Goal: Task Accomplishment & Management: Use online tool/utility

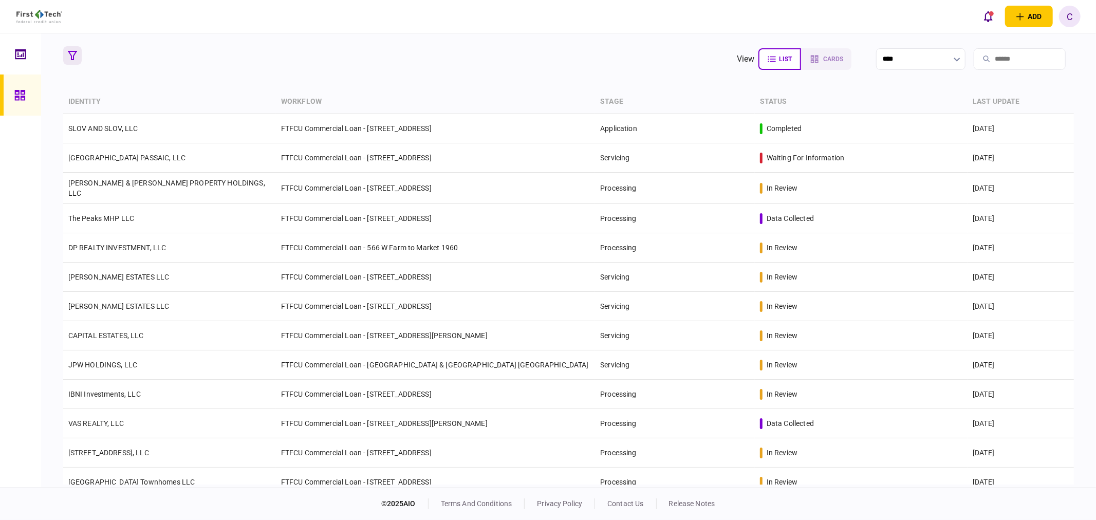
click at [68, 53] on icon "button" at bounding box center [72, 55] width 9 height 9
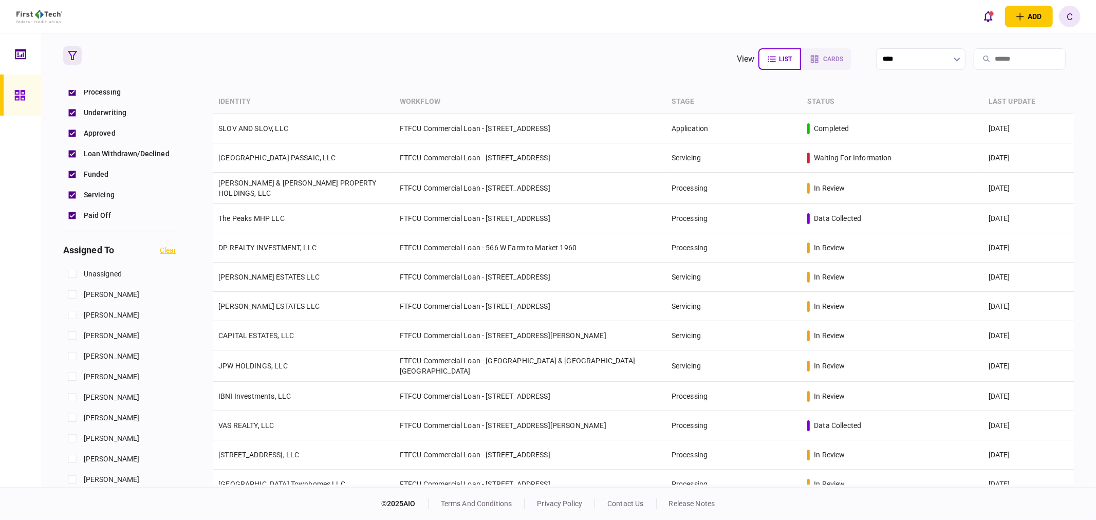
scroll to position [399, 0]
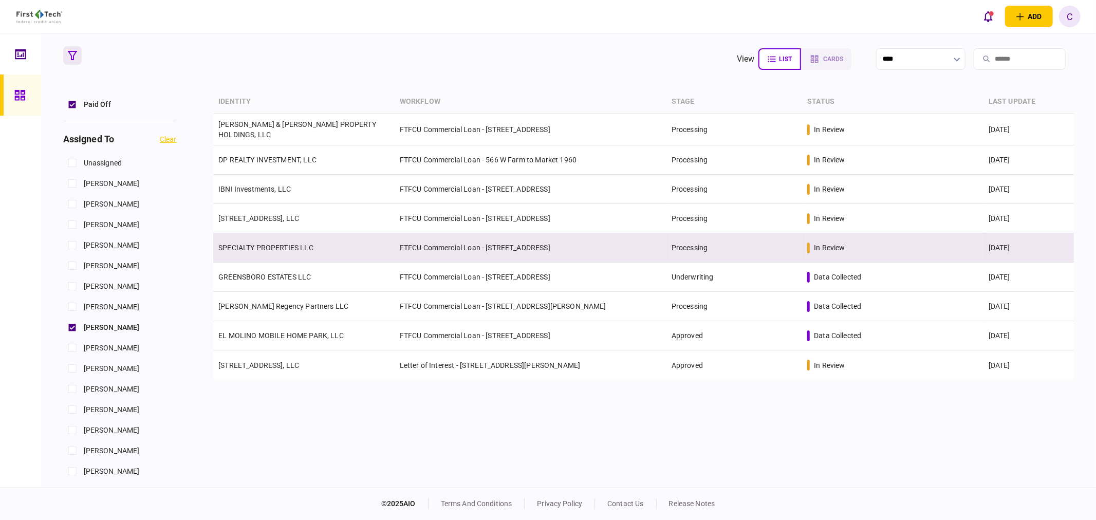
click at [258, 250] on td "SPECIALTY PROPERTIES LLC" at bounding box center [303, 247] width 181 height 29
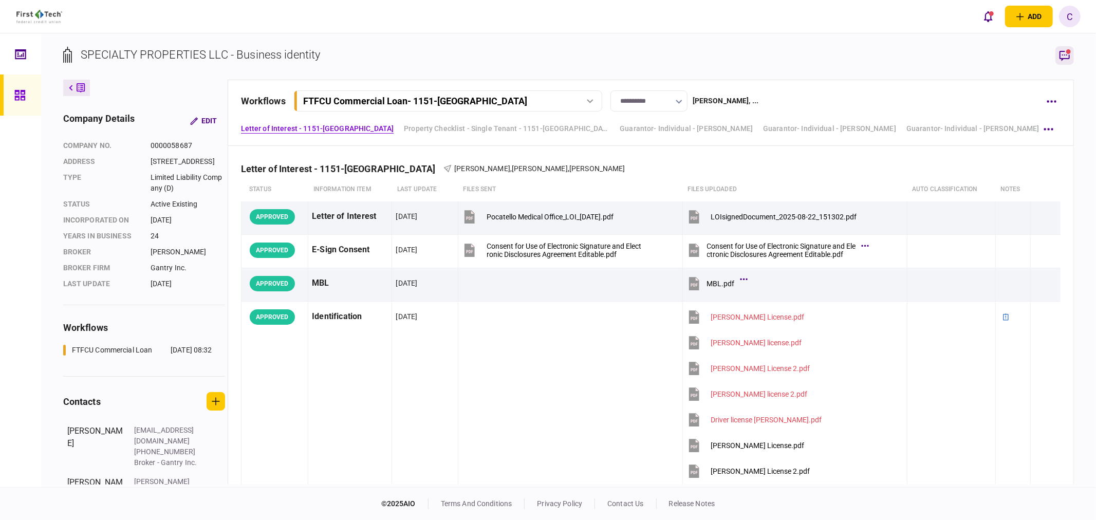
click at [1068, 54] on icon "button" at bounding box center [1065, 55] width 12 height 12
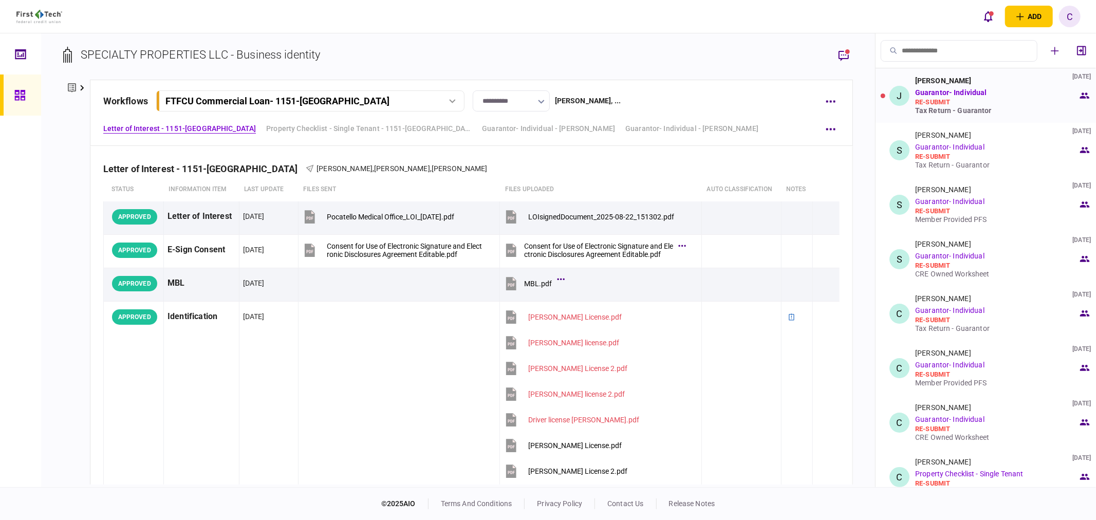
click at [957, 110] on div "Tax Return - Guarantor" at bounding box center [996, 110] width 163 height 8
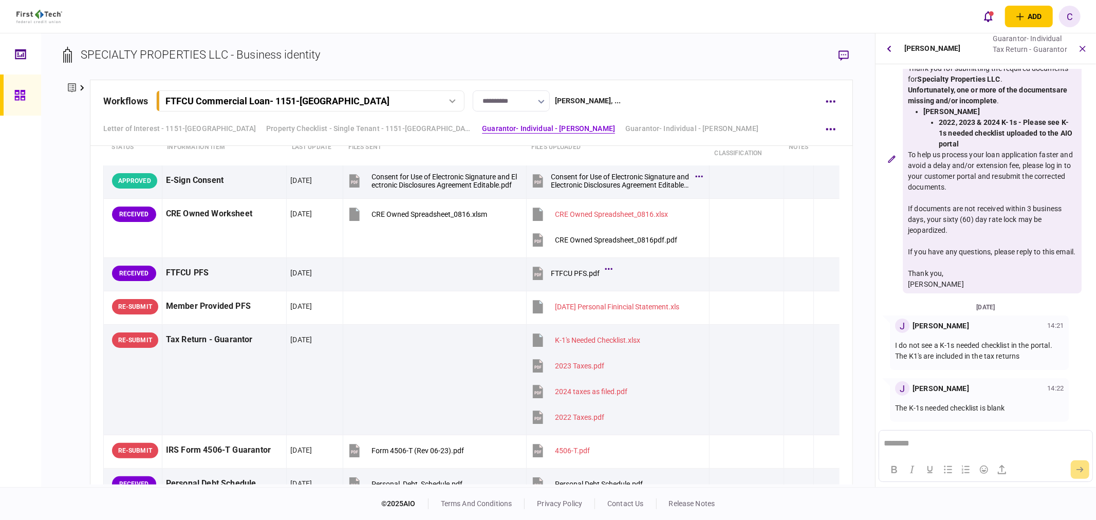
scroll to position [1199, 0]
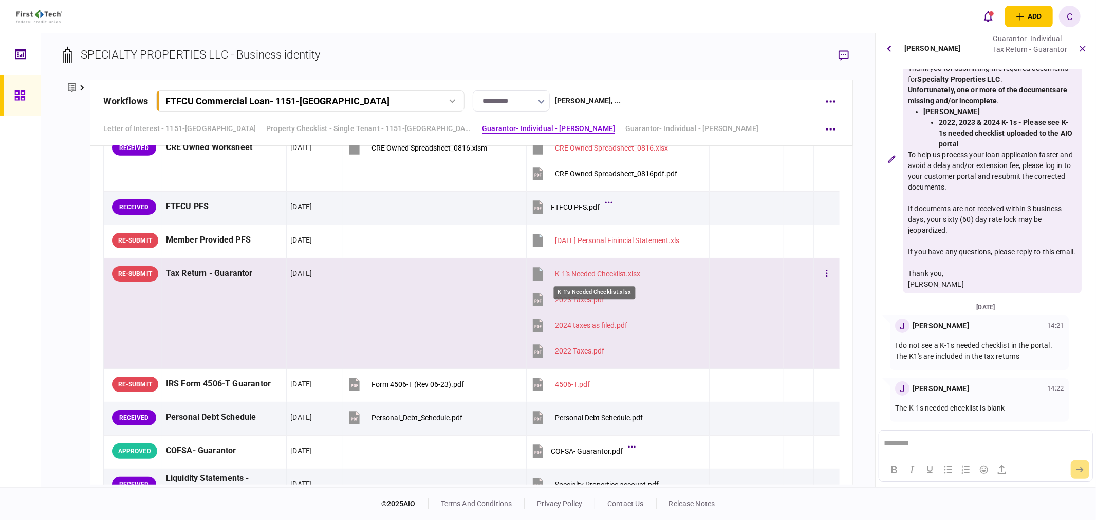
click at [604, 276] on div "K-1's Needed Checklist.xlsx" at bounding box center [597, 274] width 85 height 8
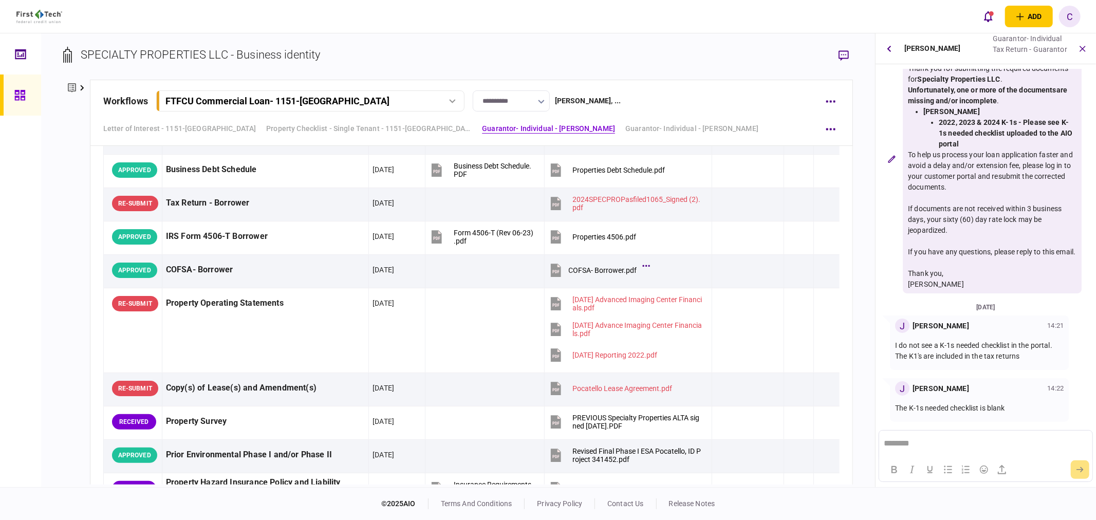
scroll to position [399, 0]
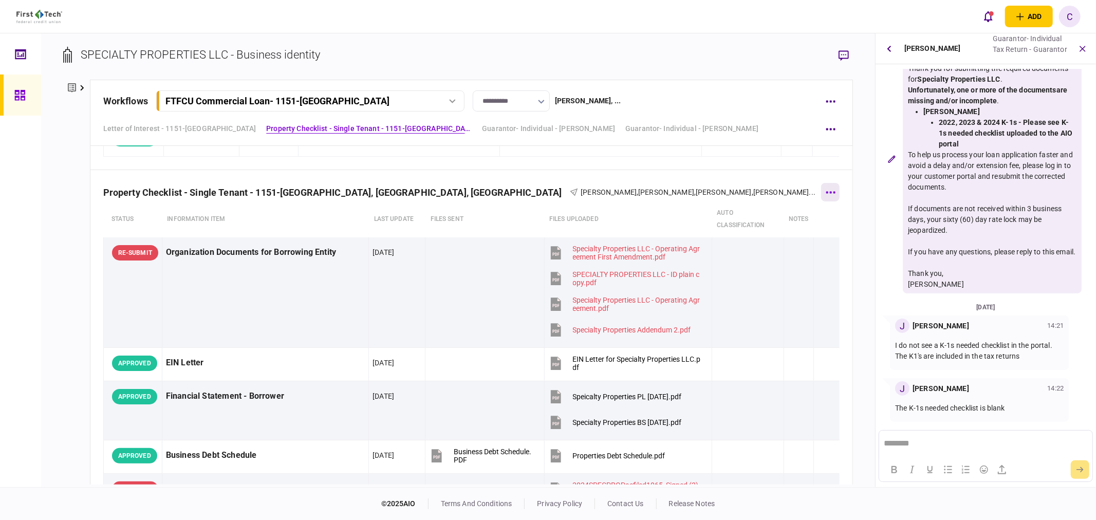
click at [827, 190] on button "button" at bounding box center [830, 192] width 19 height 19
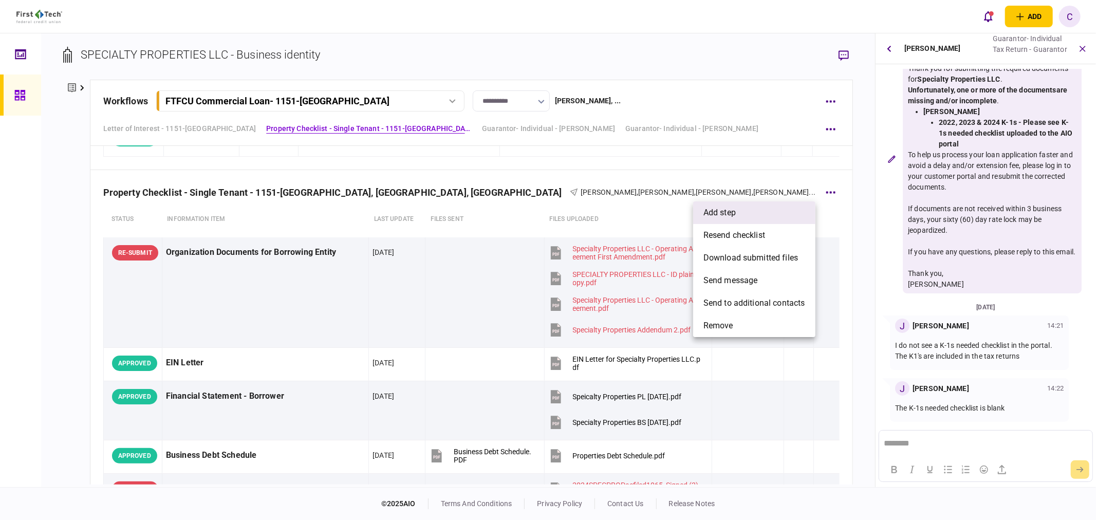
click at [708, 210] on span "add step" at bounding box center [720, 213] width 32 height 12
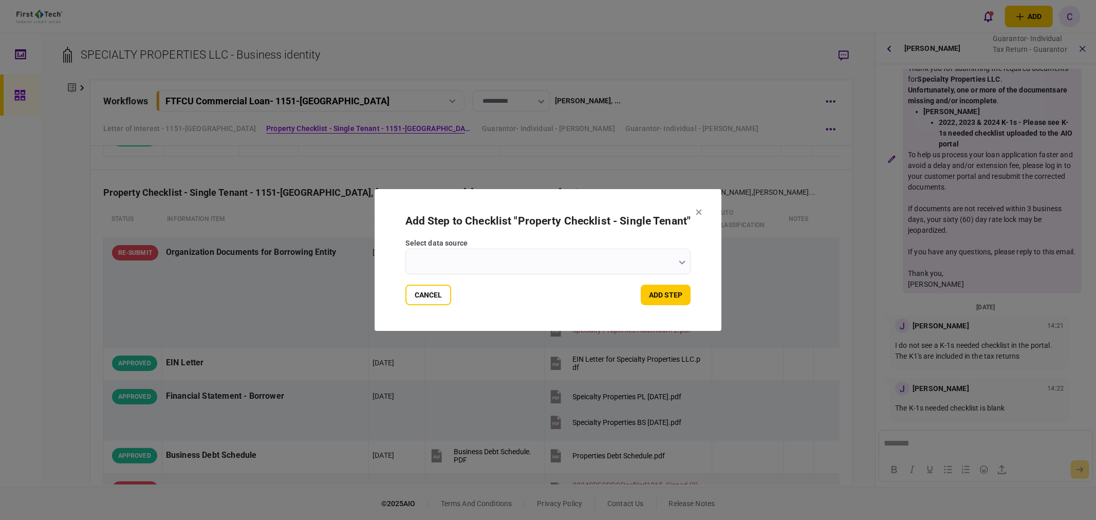
click at [485, 264] on input "select data source" at bounding box center [549, 262] width 286 height 26
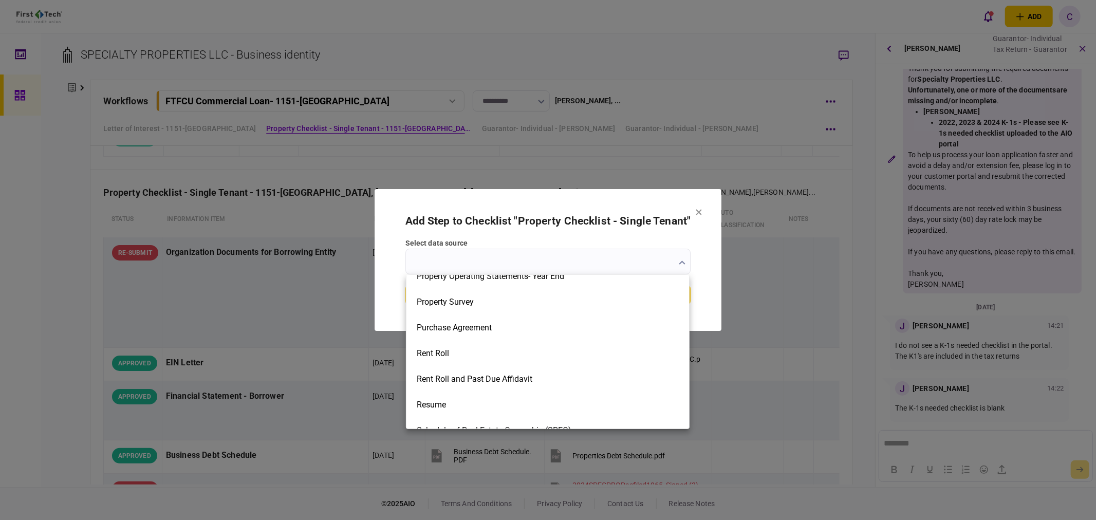
scroll to position [1542, 0]
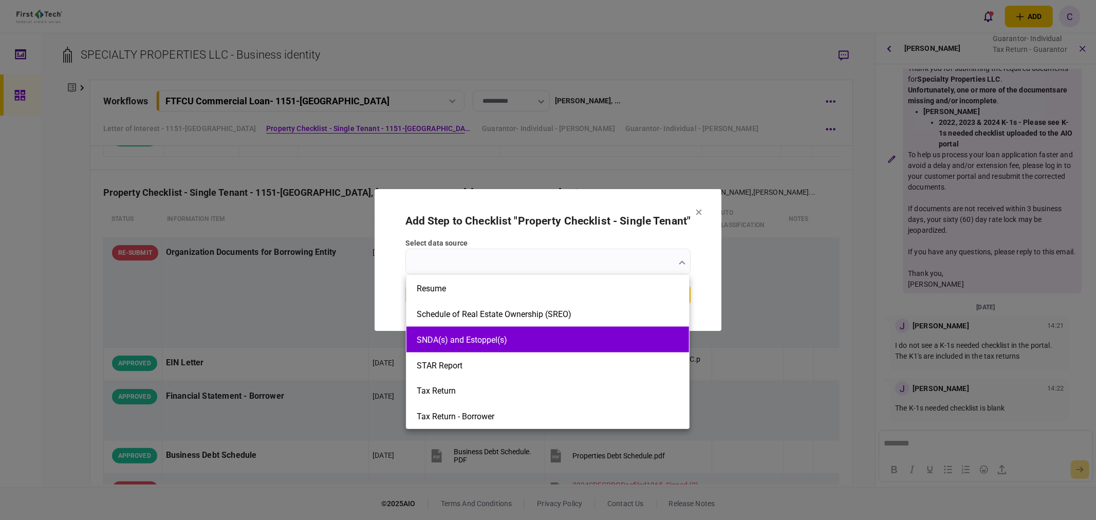
click at [438, 344] on button "SNDA(s) and Estoppel(s)" at bounding box center [548, 340] width 262 height 10
type input "**********"
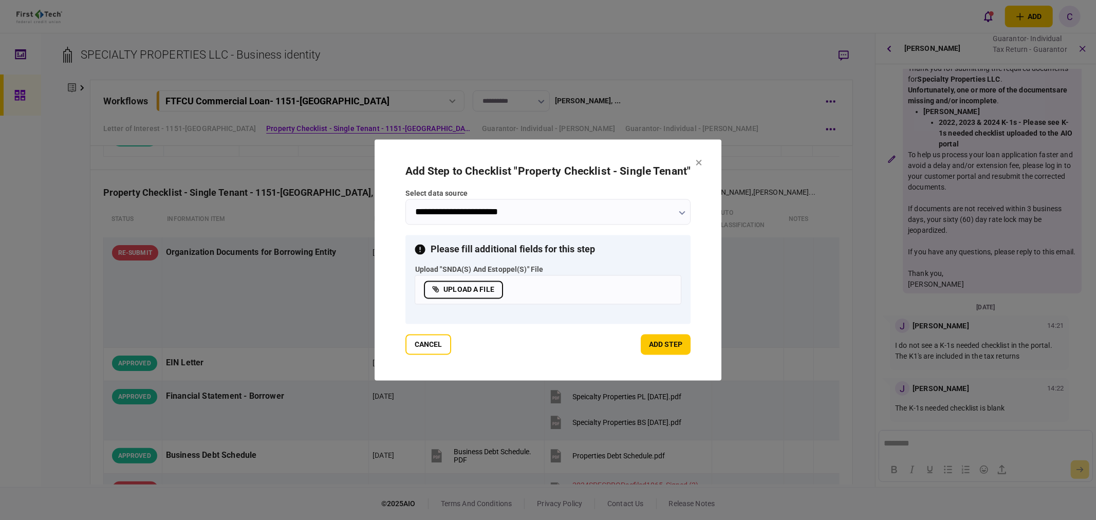
click at [470, 290] on label "upload a file" at bounding box center [463, 290] width 79 height 18
click at [0, 0] on input "upload a file" at bounding box center [0, 0] width 0 height 0
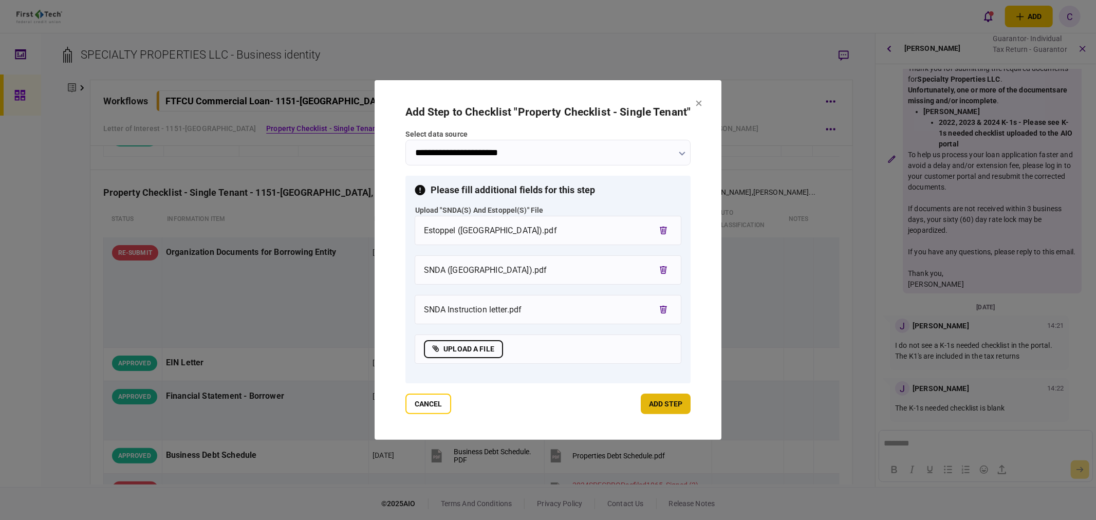
click at [661, 402] on button "add step" at bounding box center [666, 404] width 50 height 21
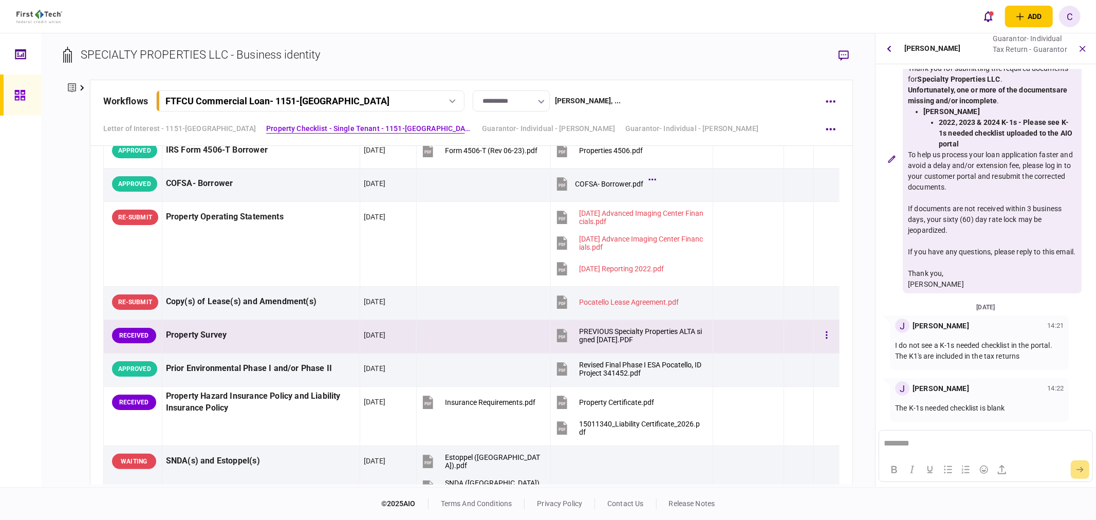
scroll to position [742, 0]
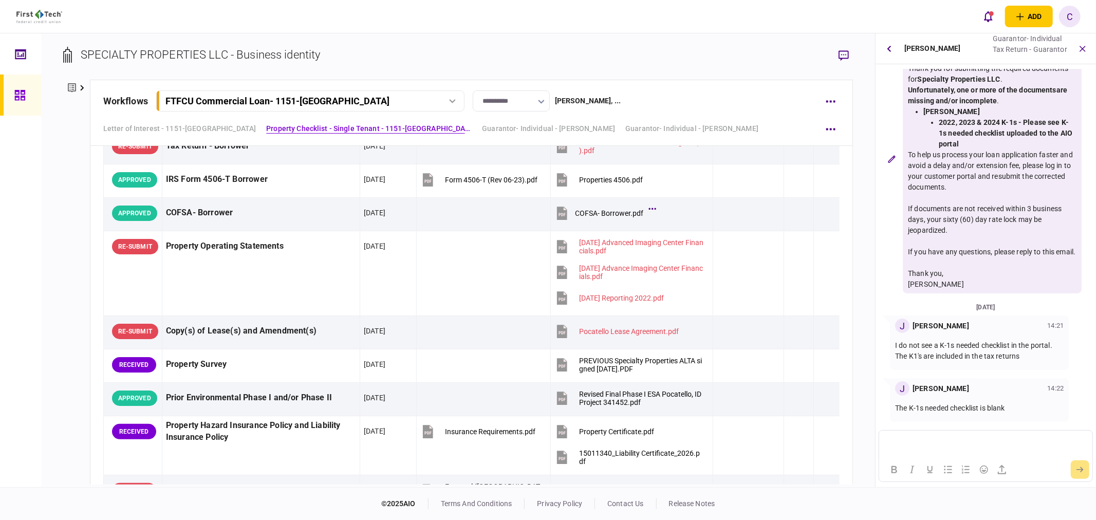
click at [930, 444] on p "Rich Text Area. Press ALT-0 for help." at bounding box center [986, 442] width 204 height 9
click at [885, 444] on p "**********" at bounding box center [985, 443] width 203 height 10
click at [1082, 469] on icon "submit" at bounding box center [1080, 470] width 7 height 6
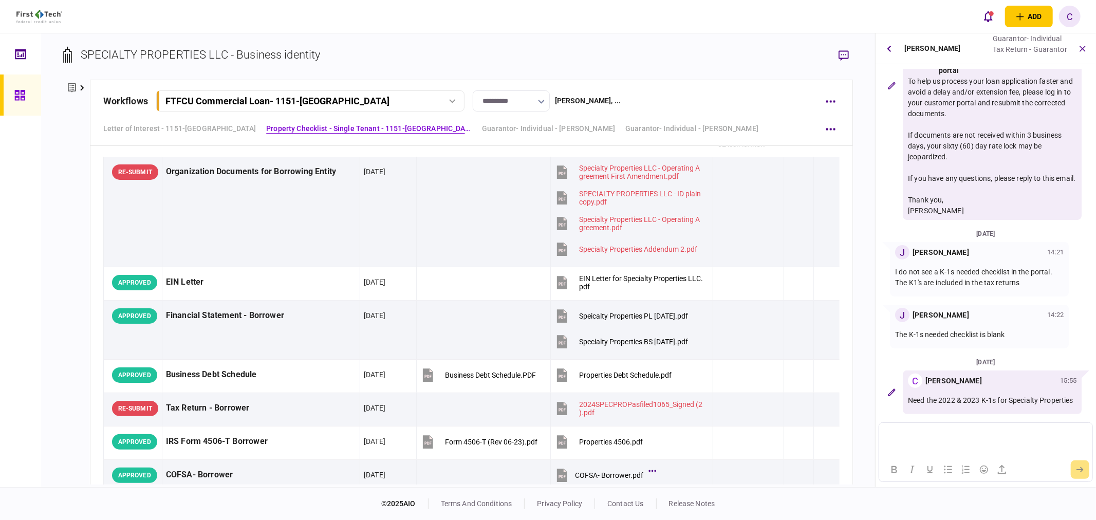
scroll to position [514, 0]
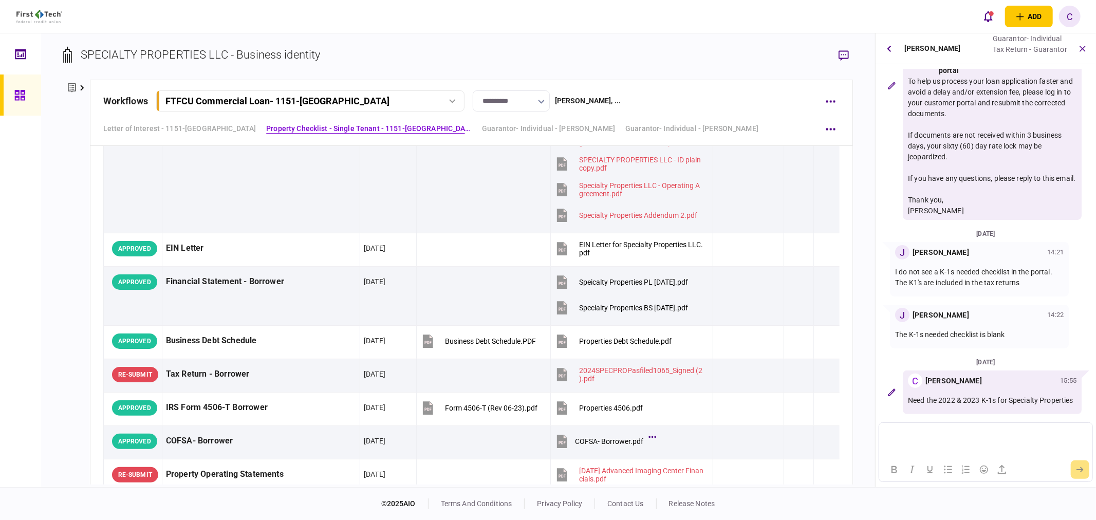
click at [65, 156] on div "company details Edit company no. 0000058687 address [STREET_ADDRESS] Type Limit…" at bounding box center [76, 282] width 27 height 405
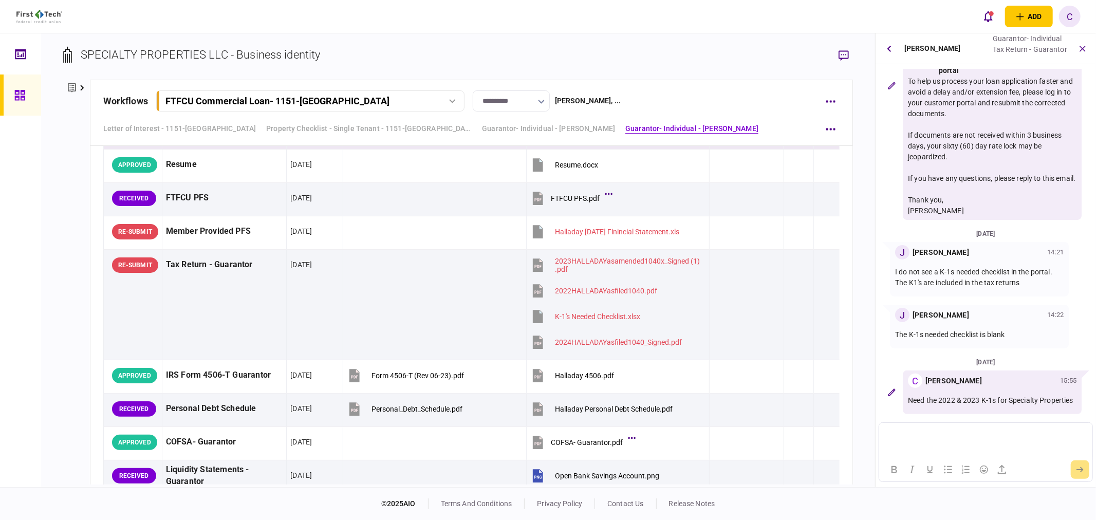
scroll to position [1827, 0]
